Goal: Task Accomplishment & Management: Manage account settings

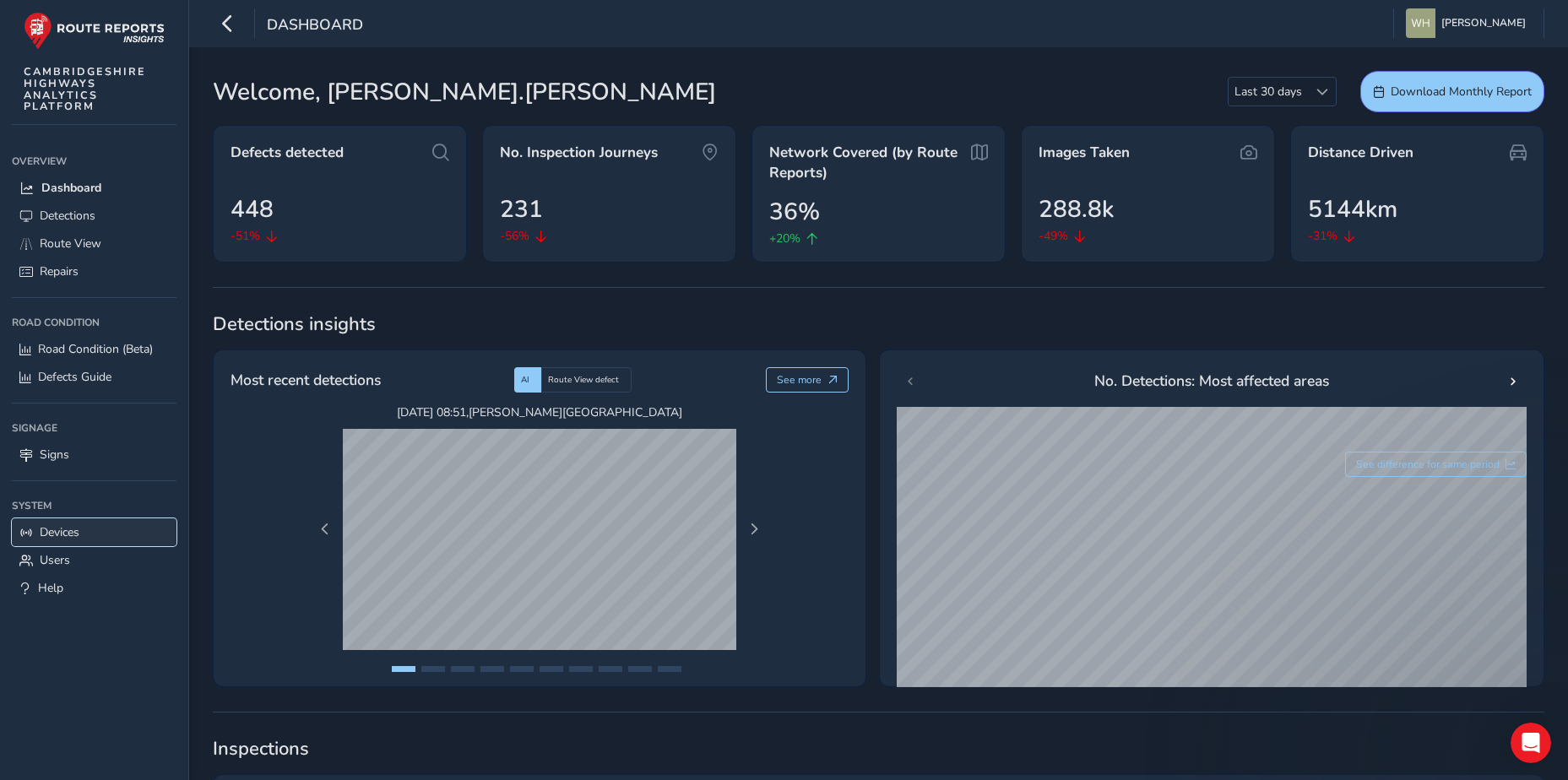
click at [50, 527] on span "Devices" at bounding box center [59, 531] width 40 height 16
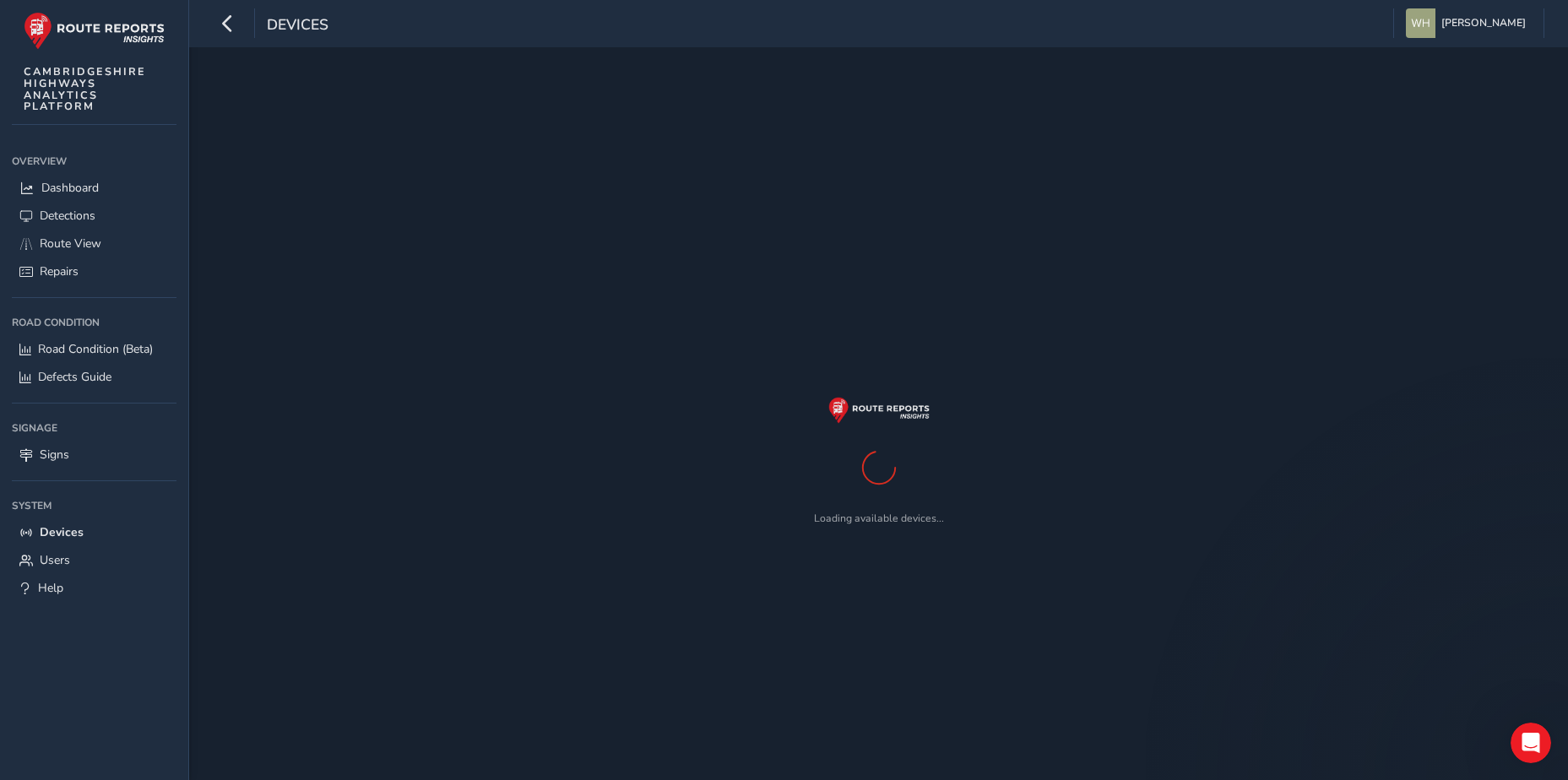
click at [811, 101] on div "Loading available devices..." at bounding box center [878, 460] width 1331 height 780
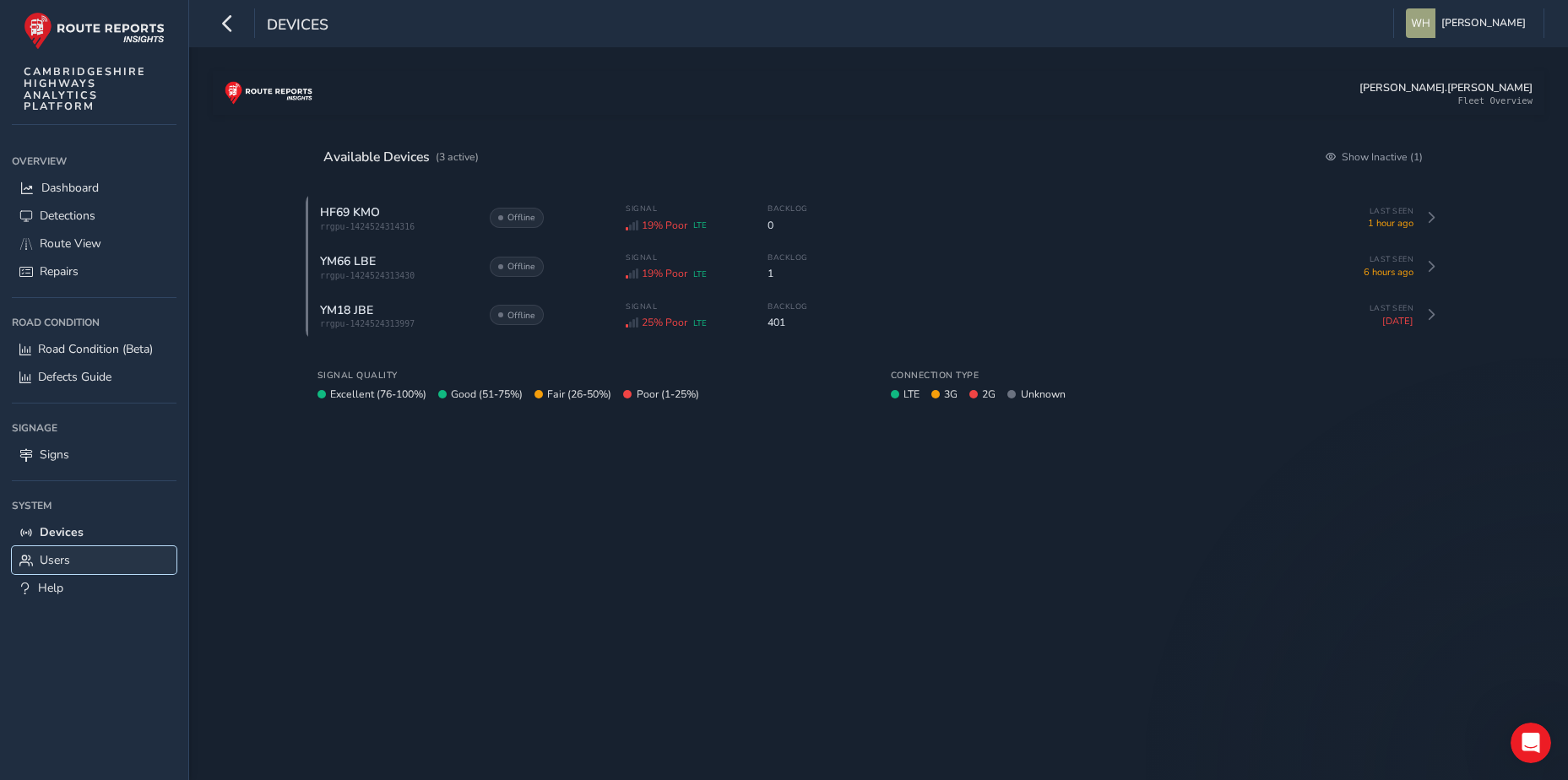
click at [95, 549] on link "Users" at bounding box center [94, 560] width 164 height 28
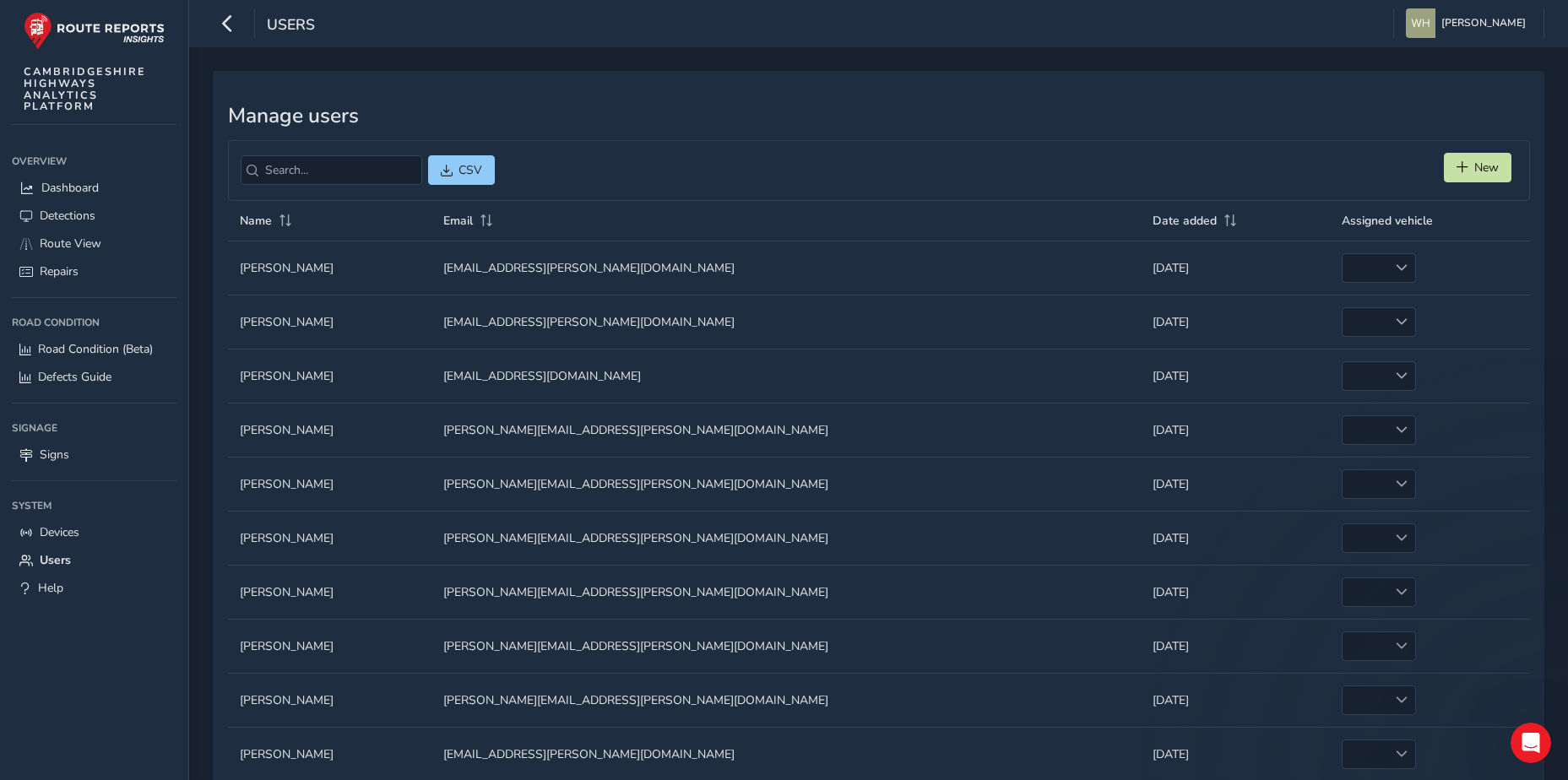
click at [928, 282] on td "Email Email [EMAIL_ADDRESS][PERSON_NAME][DOMAIN_NAME]" at bounding box center [786, 267] width 710 height 54
click at [341, 273] on td "Name Name [PERSON_NAME]" at bounding box center [329, 267] width 203 height 54
click at [298, 269] on td "Name Name [PERSON_NAME]" at bounding box center [329, 267] width 203 height 54
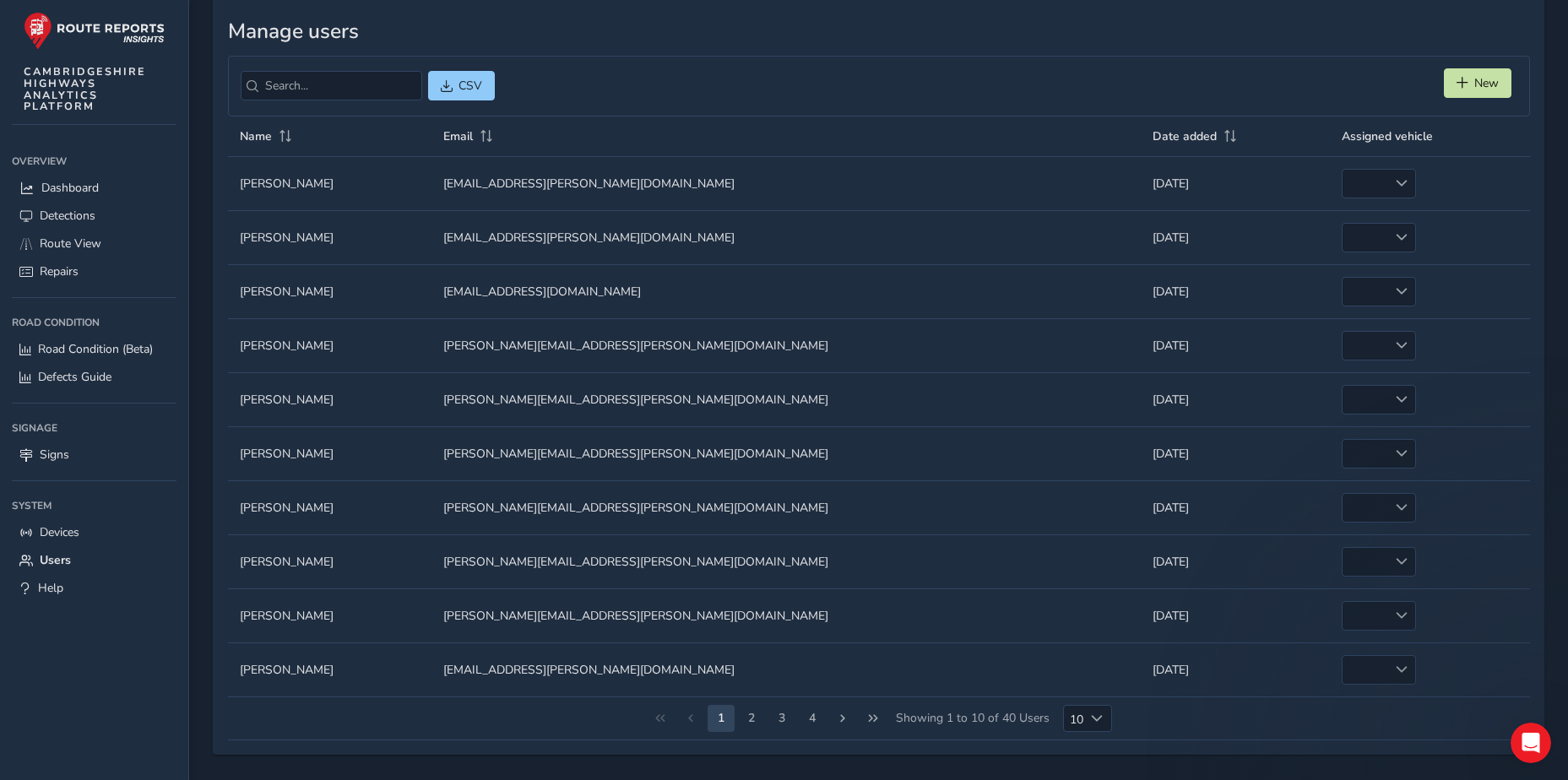
click at [322, 277] on td "Name Name [PERSON_NAME]" at bounding box center [329, 291] width 203 height 54
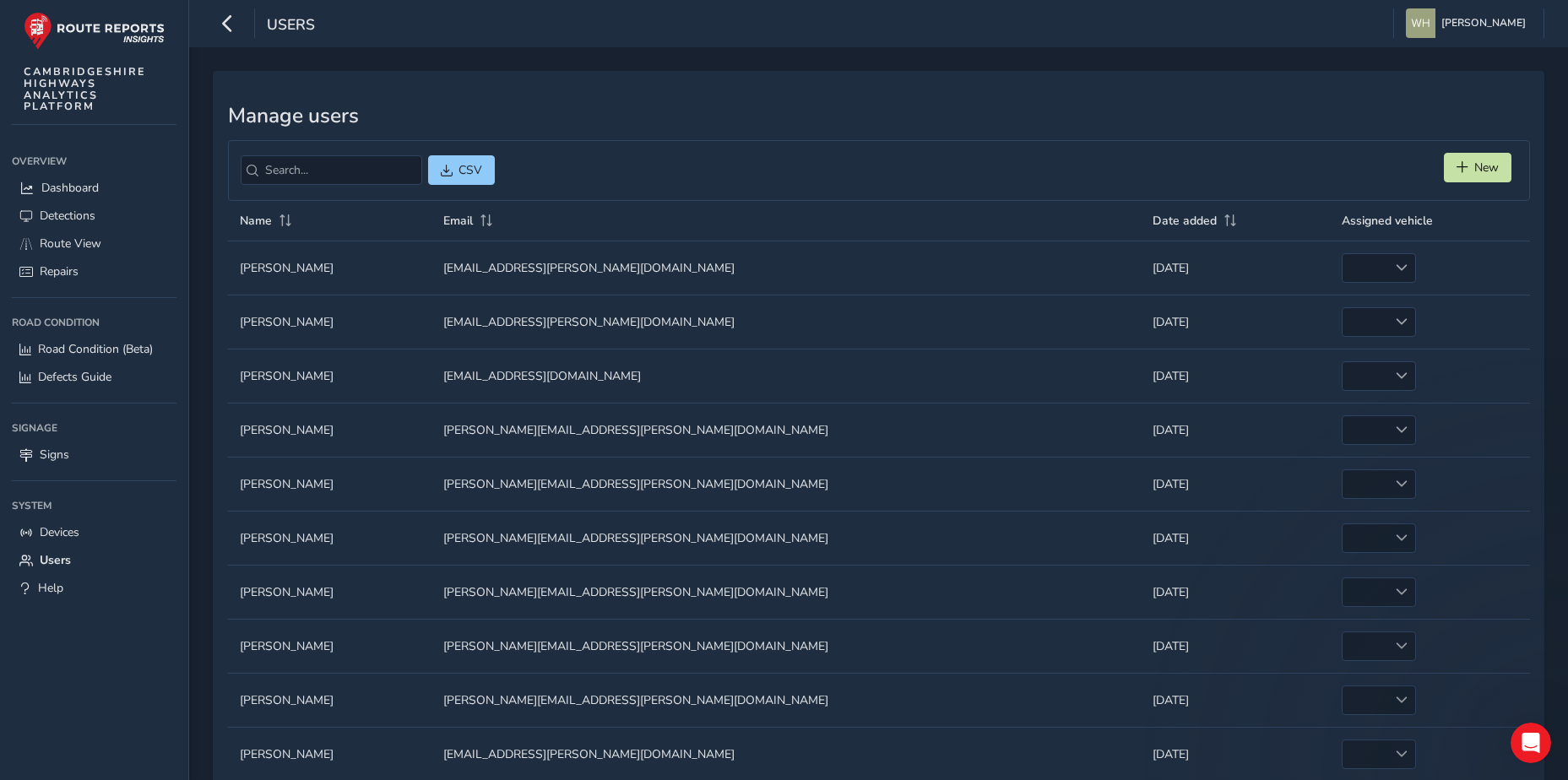
click at [347, 291] on td "Name Name [PERSON_NAME]" at bounding box center [329, 267] width 203 height 54
